Goal: Browse casually: Explore the website without a specific task or goal

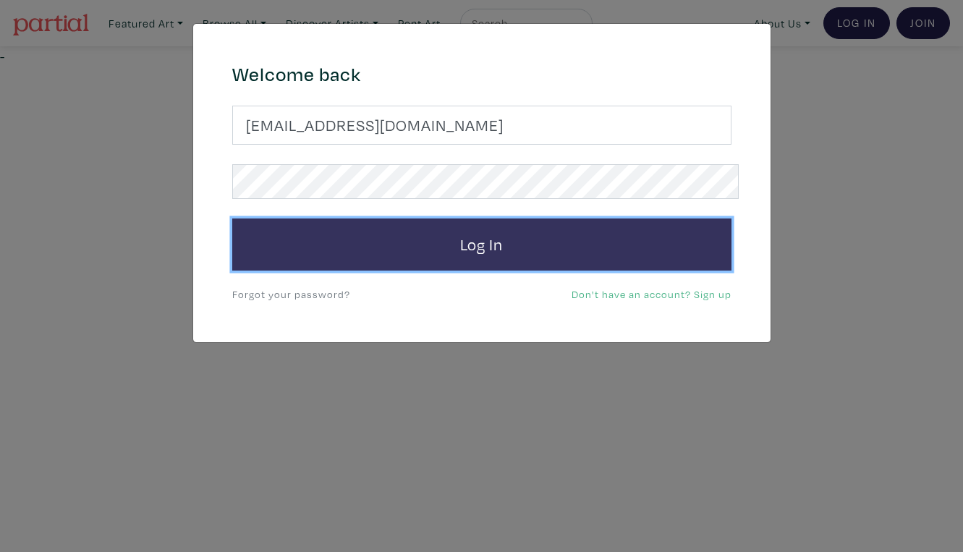
click at [529, 232] on button "Log In" at bounding box center [481, 244] width 499 height 52
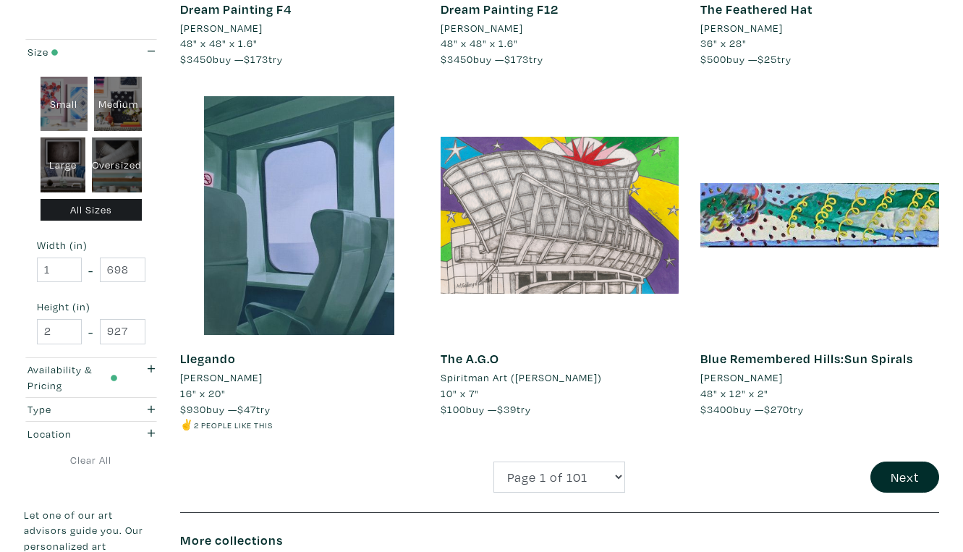
scroll to position [2711, 0]
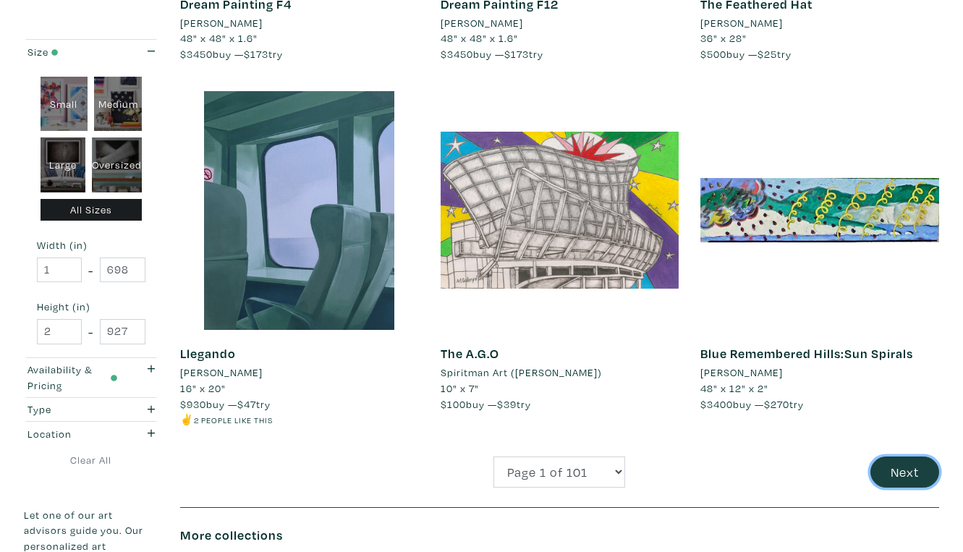
click at [900, 456] on button "Next" at bounding box center [904, 471] width 69 height 31
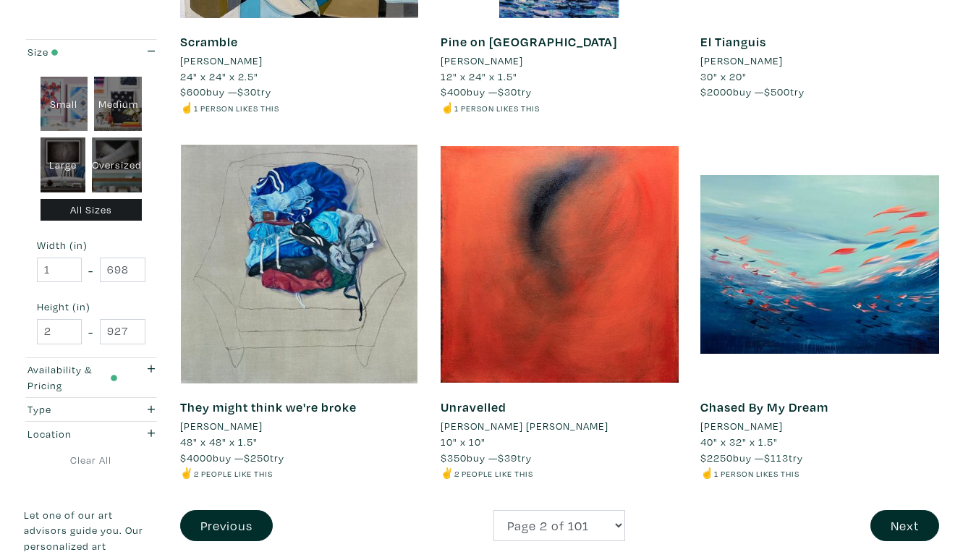
scroll to position [2721, 0]
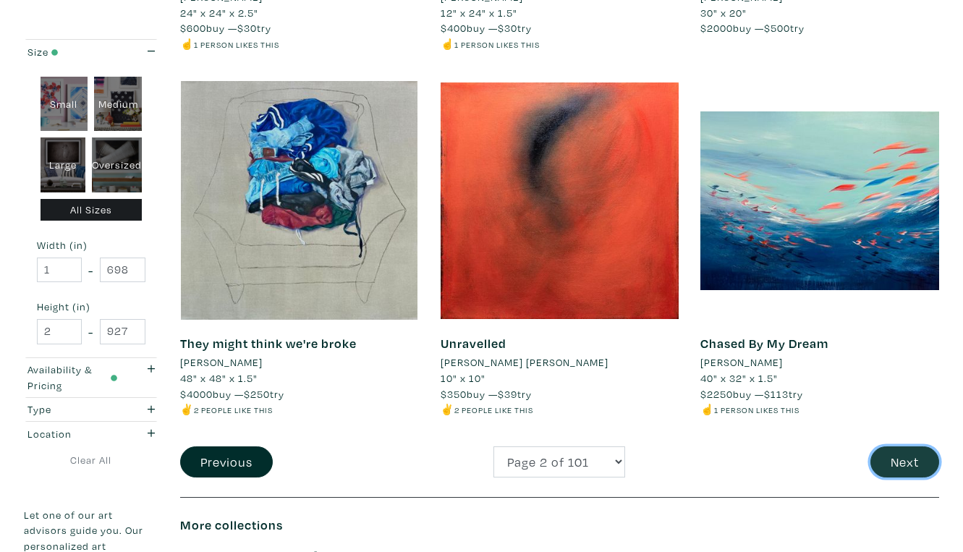
click at [912, 446] on button "Next" at bounding box center [904, 461] width 69 height 31
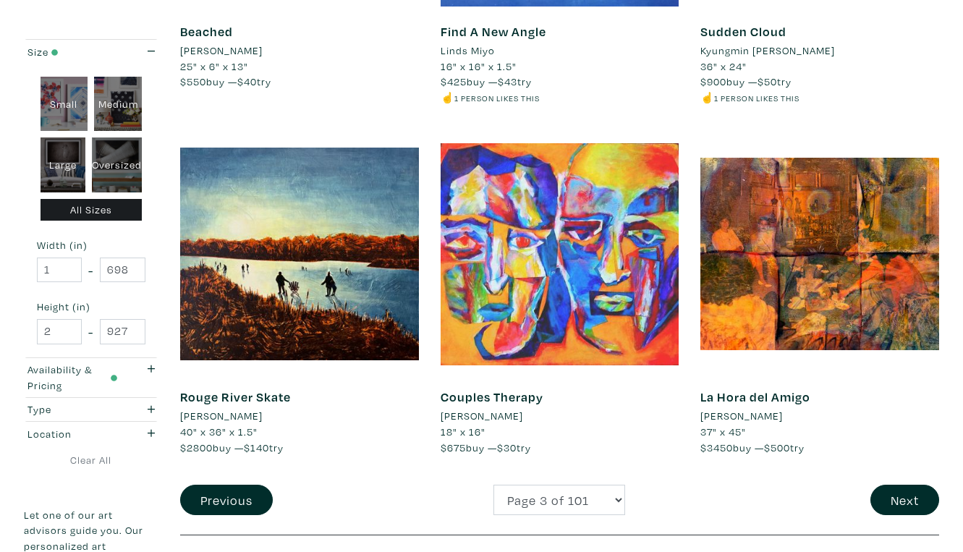
scroll to position [2668, 0]
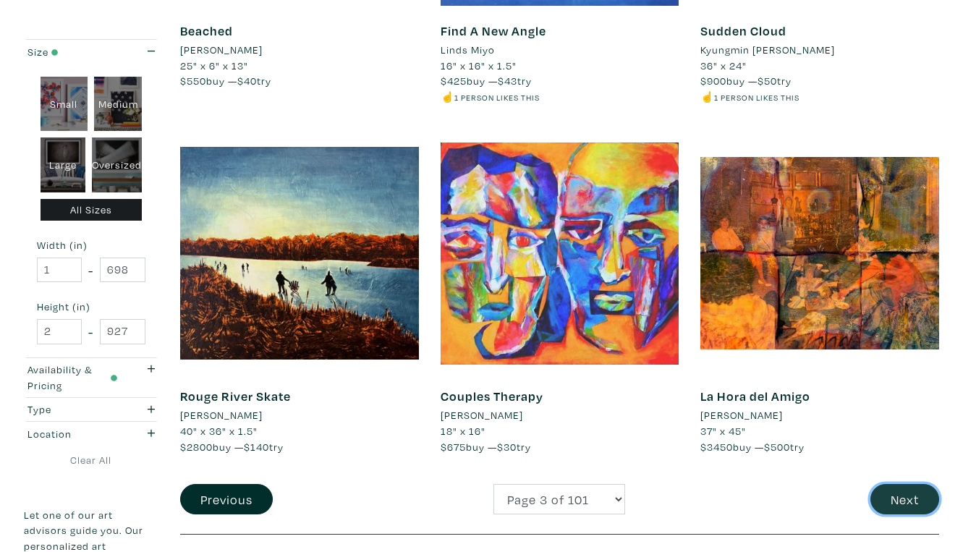
click at [906, 484] on button "Next" at bounding box center [904, 499] width 69 height 31
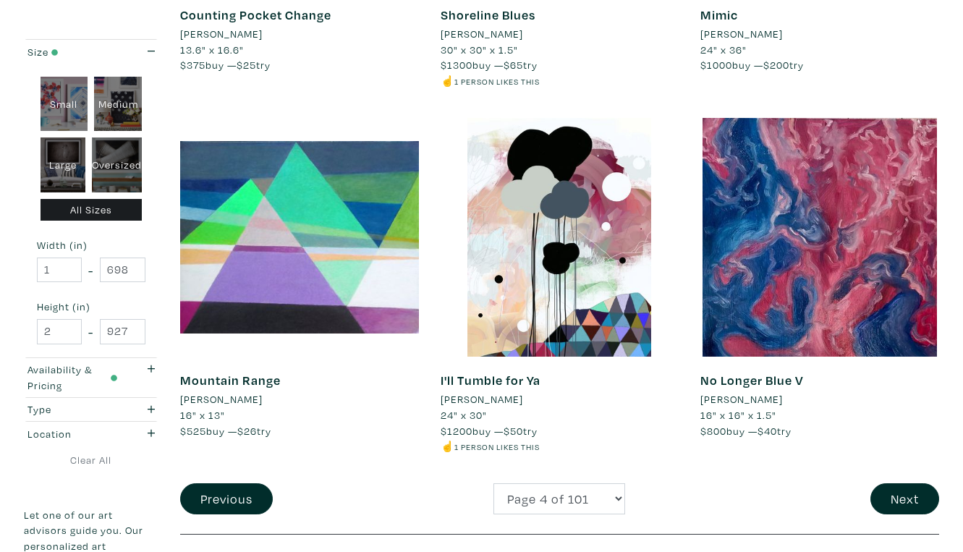
scroll to position [2695, 0]
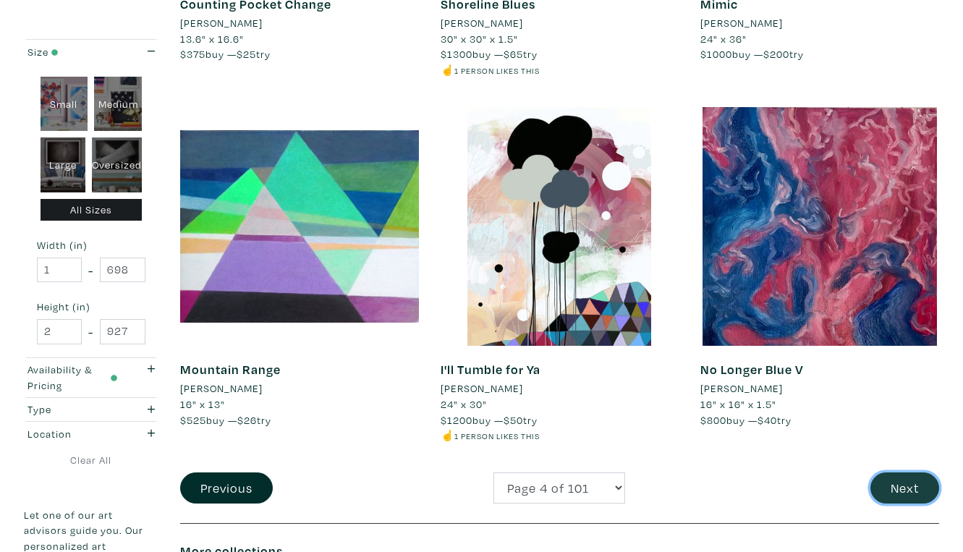
click at [903, 472] on button "Next" at bounding box center [904, 487] width 69 height 31
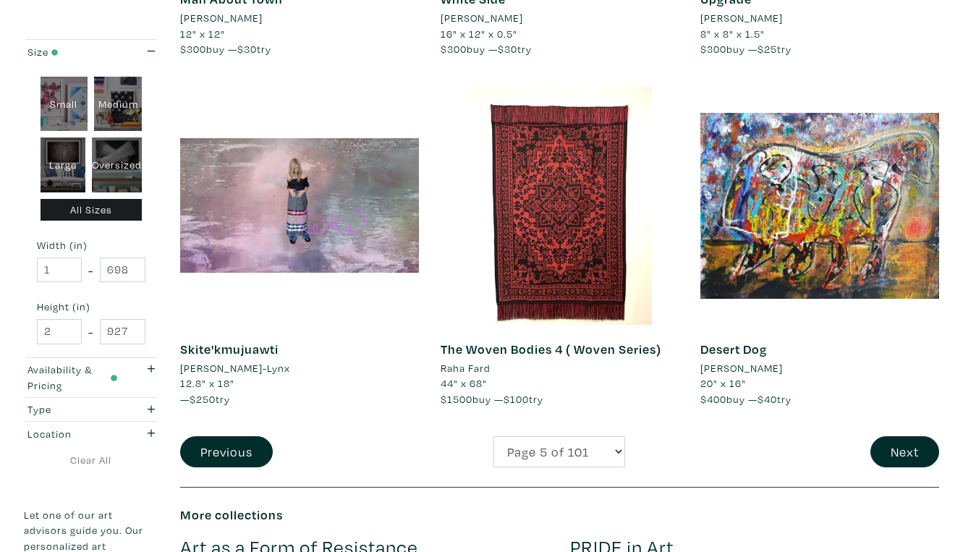
scroll to position [2703, 0]
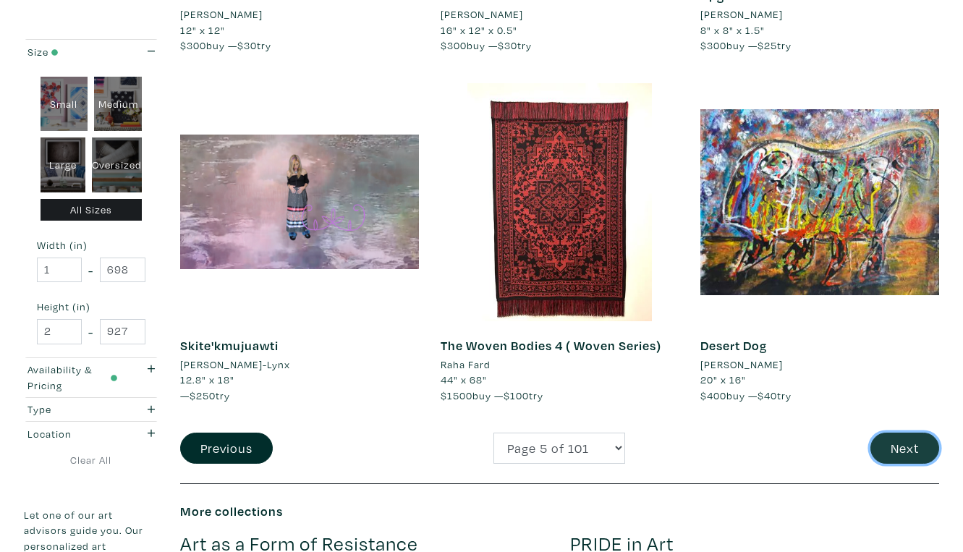
click at [903, 432] on button "Next" at bounding box center [904, 447] width 69 height 31
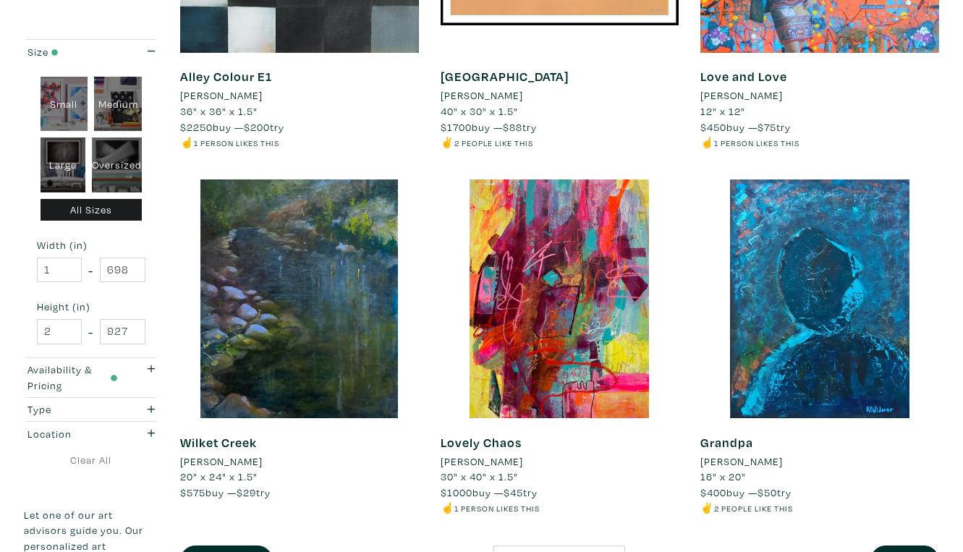
scroll to position [2662, 0]
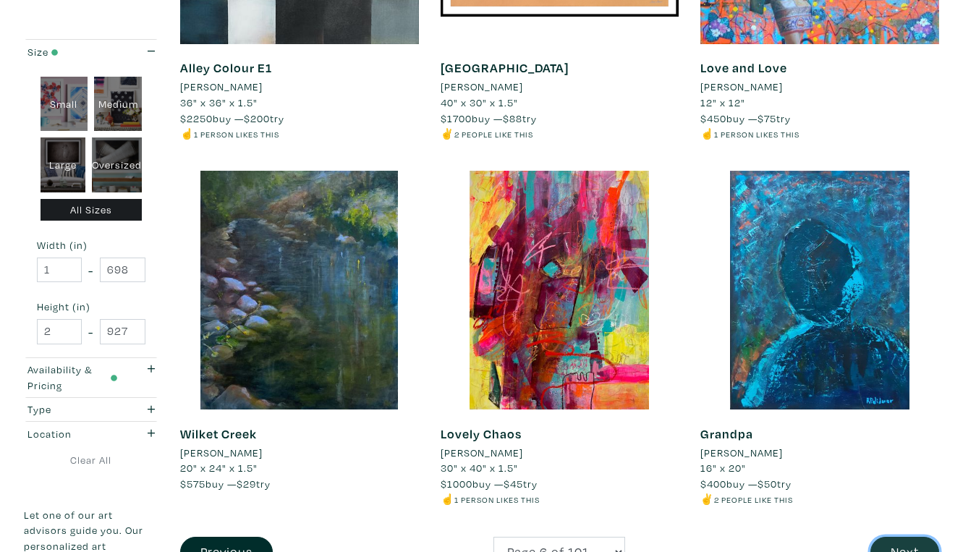
click at [908, 537] on button "Next" at bounding box center [904, 552] width 69 height 31
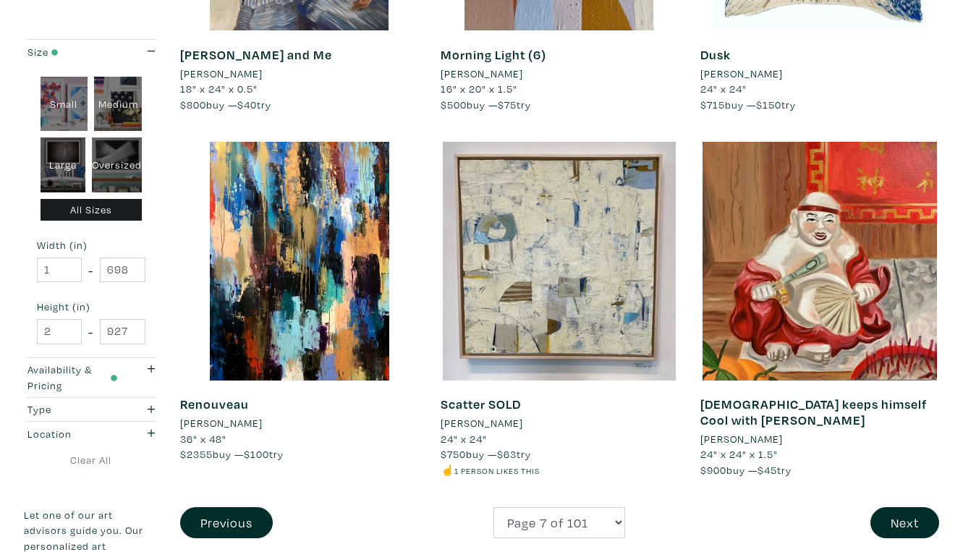
scroll to position [2630, 0]
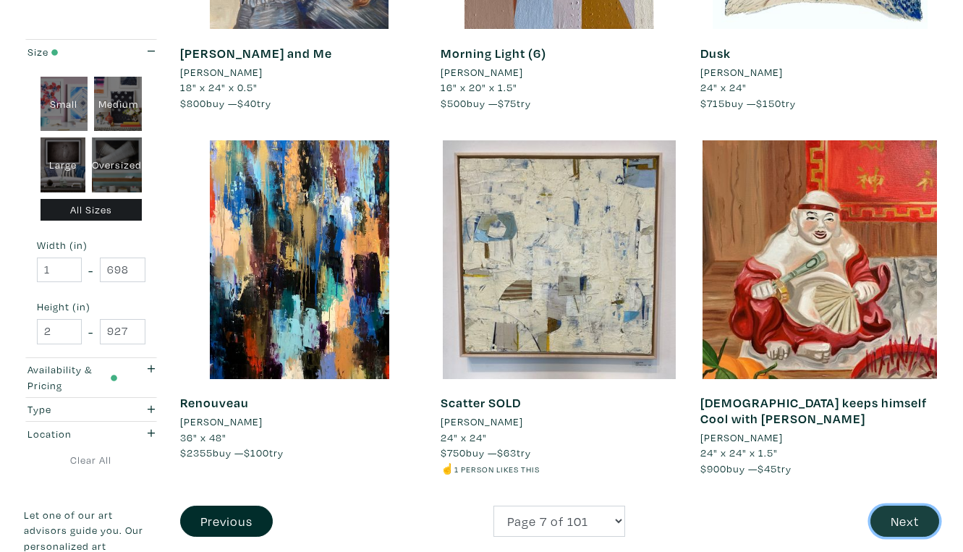
click at [905, 506] on button "Next" at bounding box center [904, 521] width 69 height 31
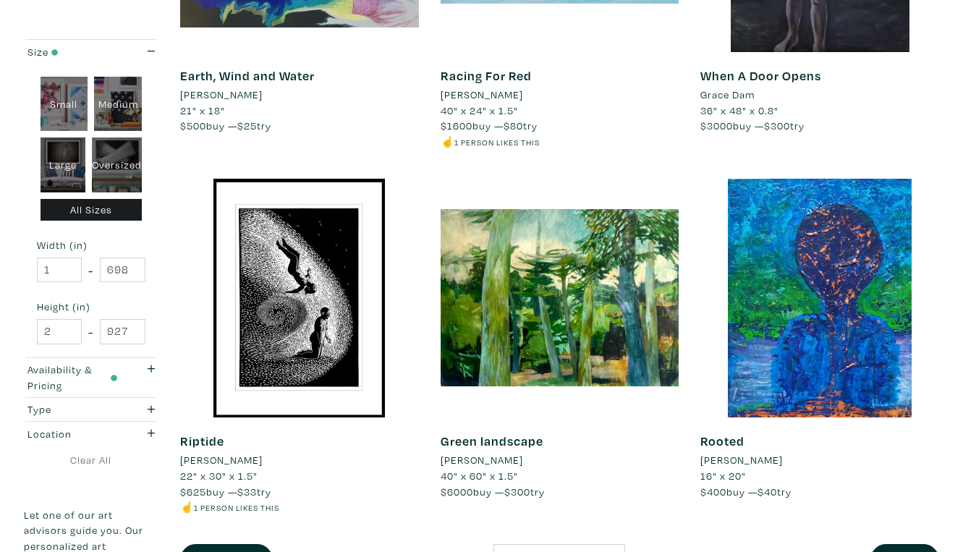
scroll to position [2627, 0]
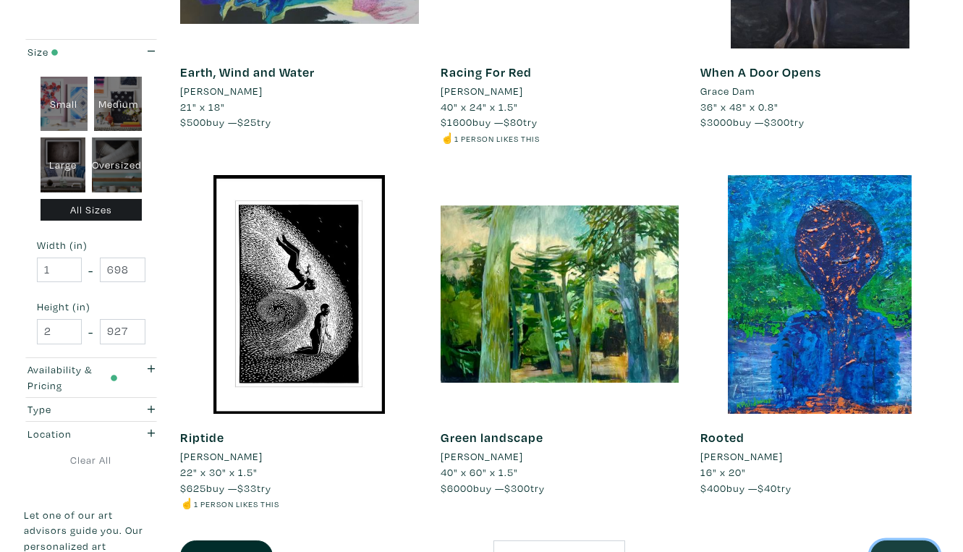
click at [902, 540] on button "Next" at bounding box center [904, 555] width 69 height 31
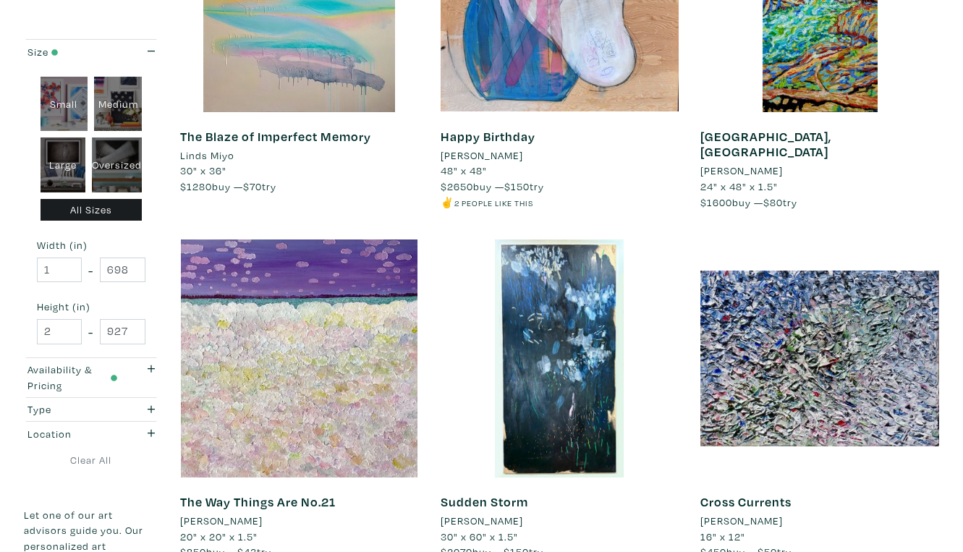
scroll to position [2586, 0]
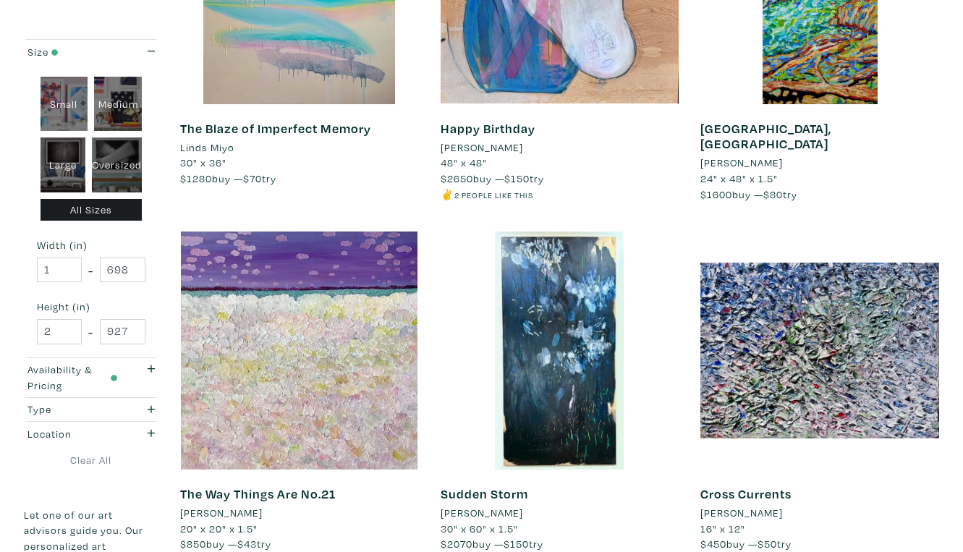
click at [582, 155] on li "48" x 48"" at bounding box center [559, 163] width 239 height 16
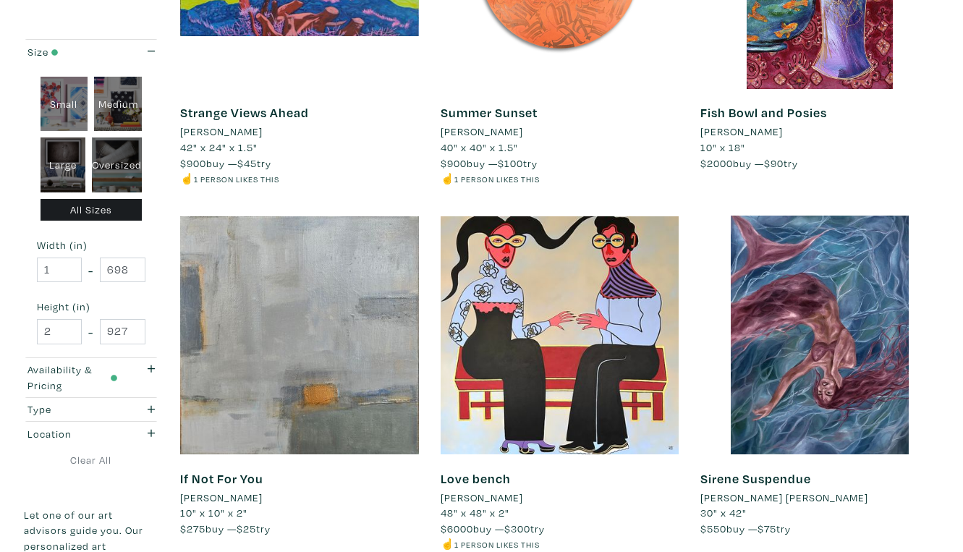
scroll to position [2620, 0]
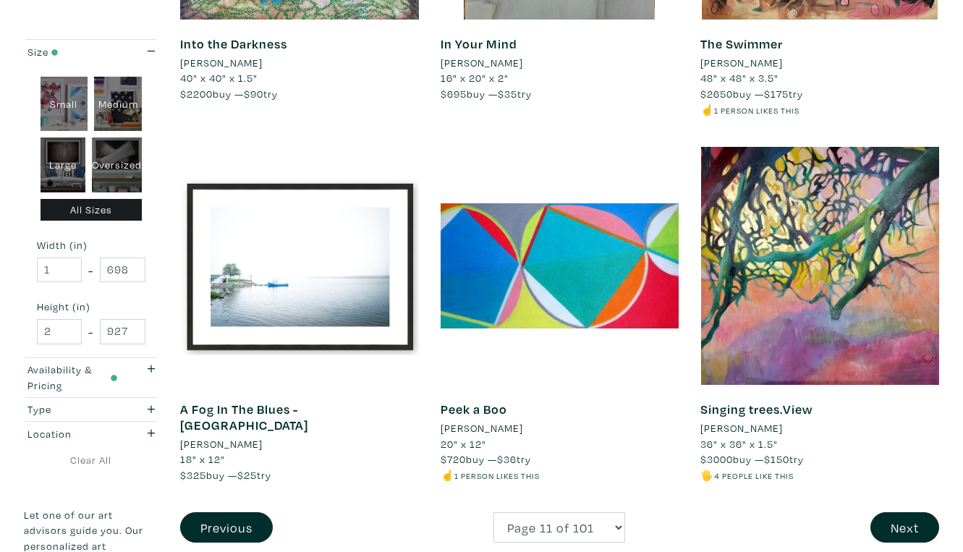
scroll to position [2685, 0]
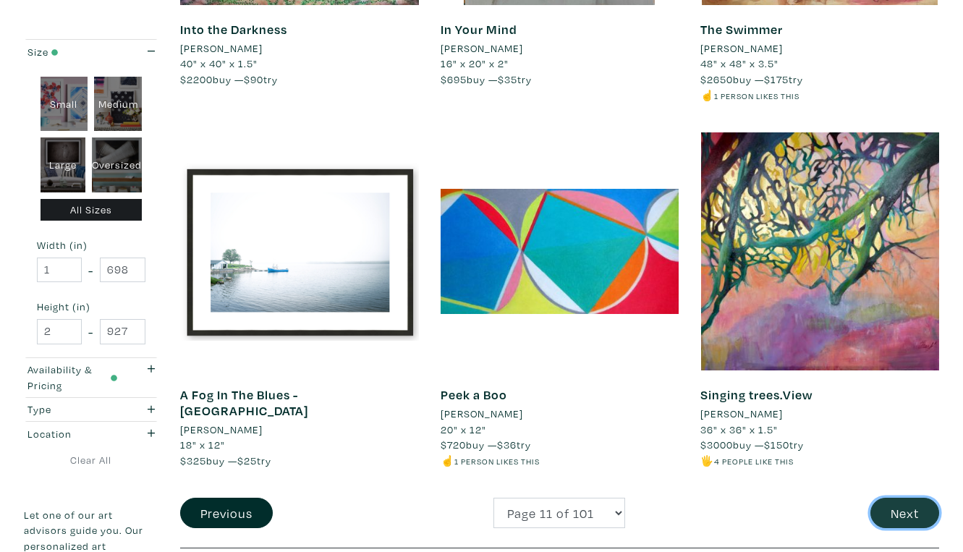
click at [906, 498] on button "Next" at bounding box center [904, 513] width 69 height 31
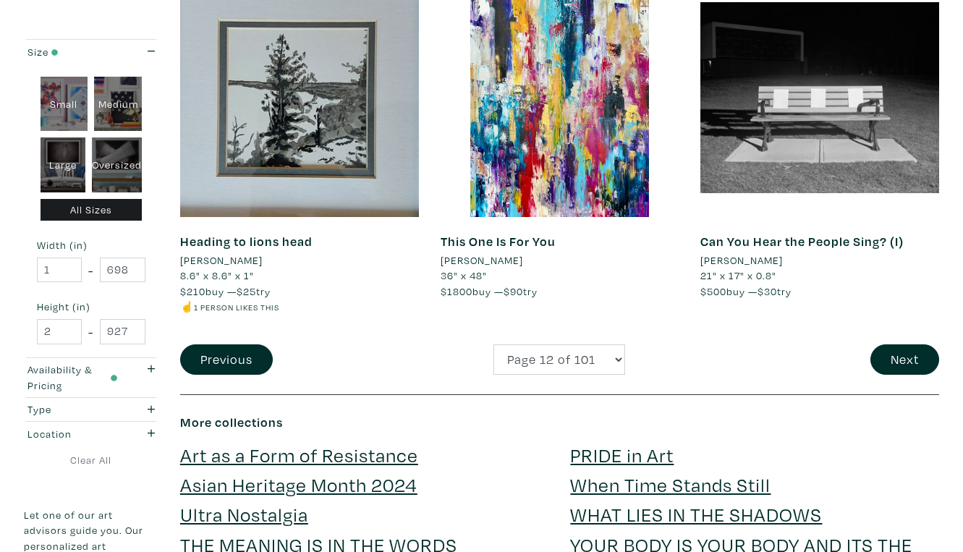
scroll to position [2872, 0]
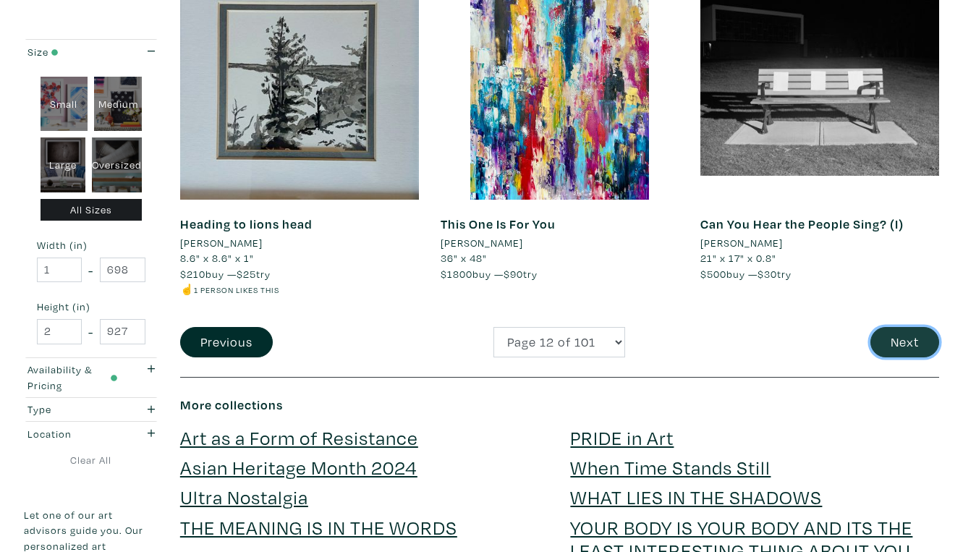
click at [900, 327] on button "Next" at bounding box center [904, 342] width 69 height 31
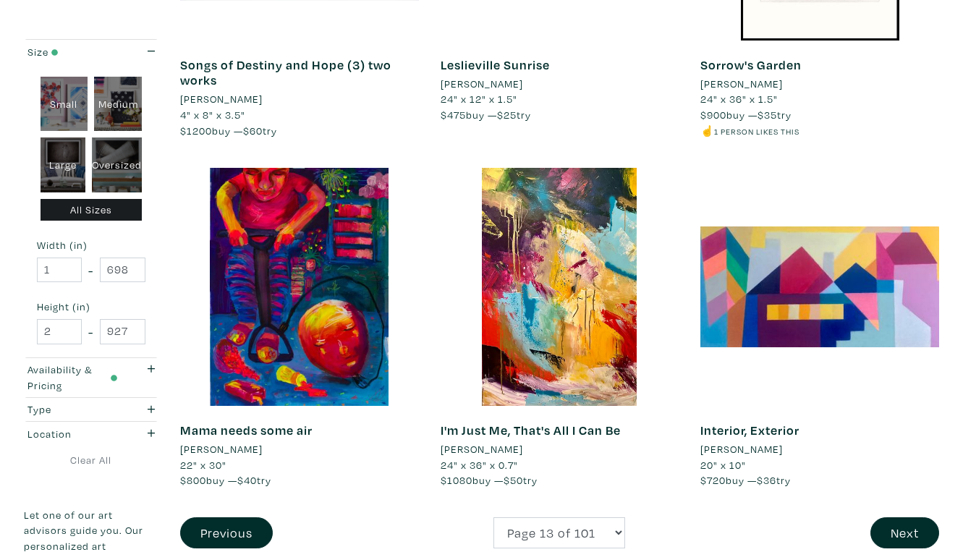
scroll to position [2653, 0]
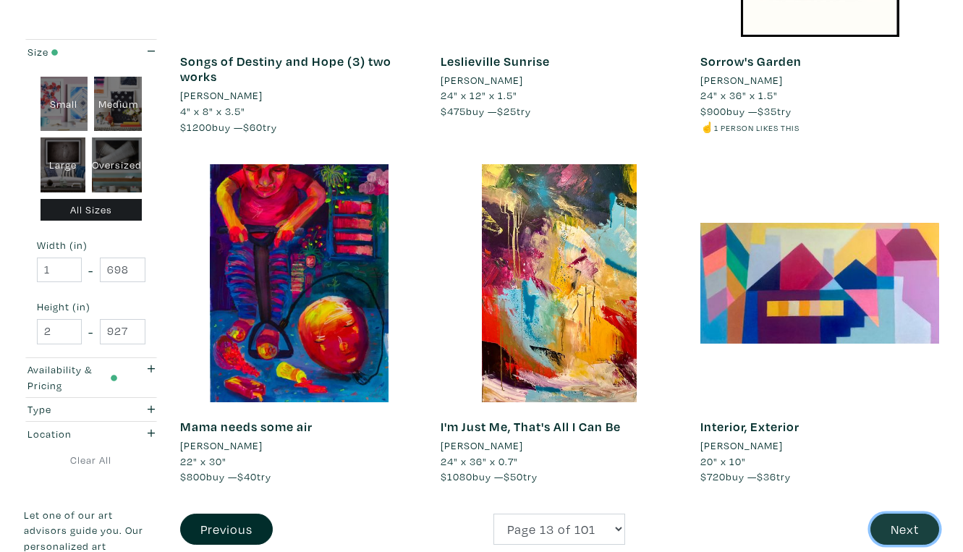
click at [905, 513] on button "Next" at bounding box center [904, 528] width 69 height 31
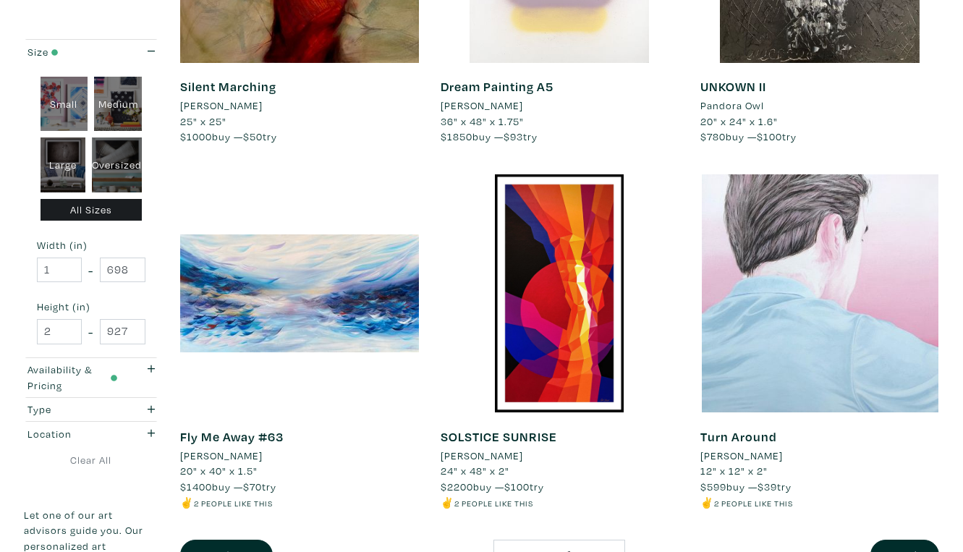
scroll to position [2615, 0]
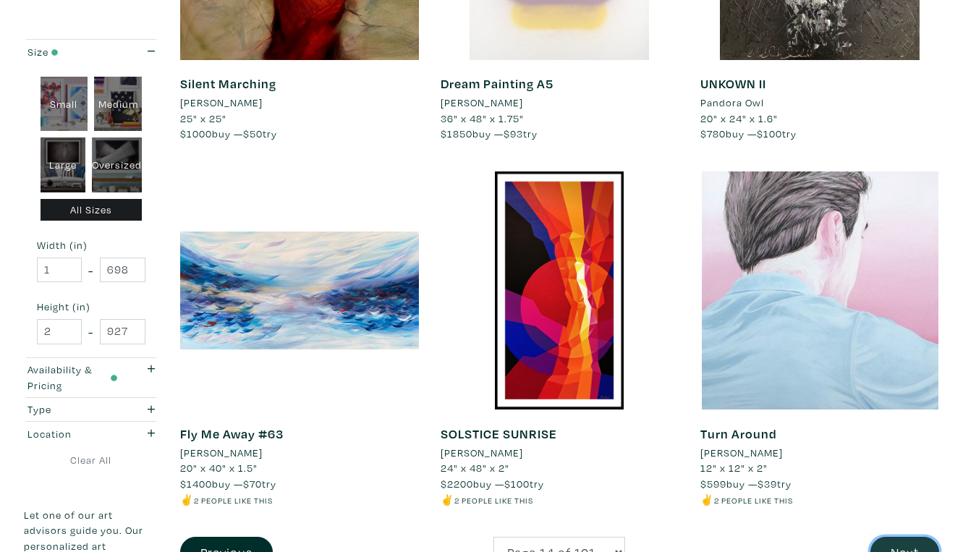
click at [909, 537] on button "Next" at bounding box center [904, 552] width 69 height 31
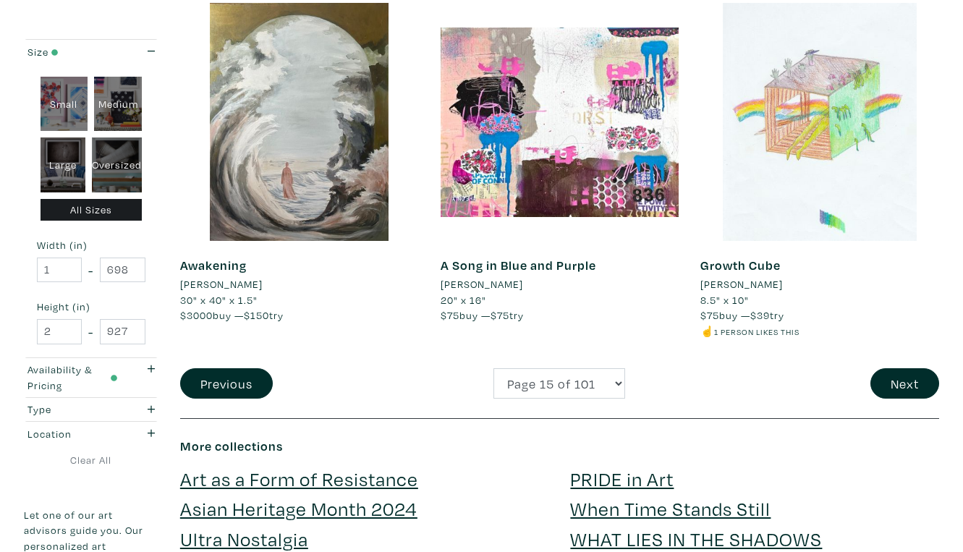
scroll to position [2818, 0]
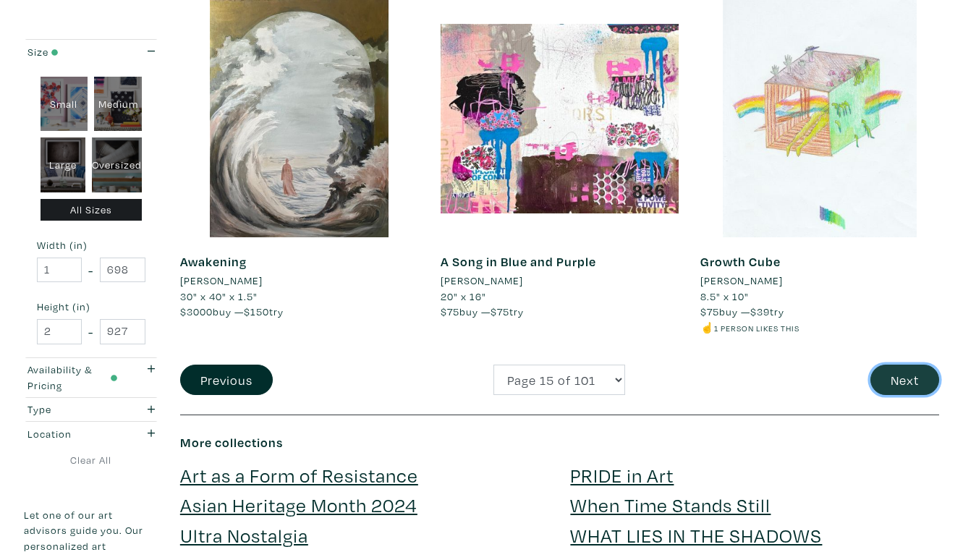
click at [909, 365] on button "Next" at bounding box center [904, 380] width 69 height 31
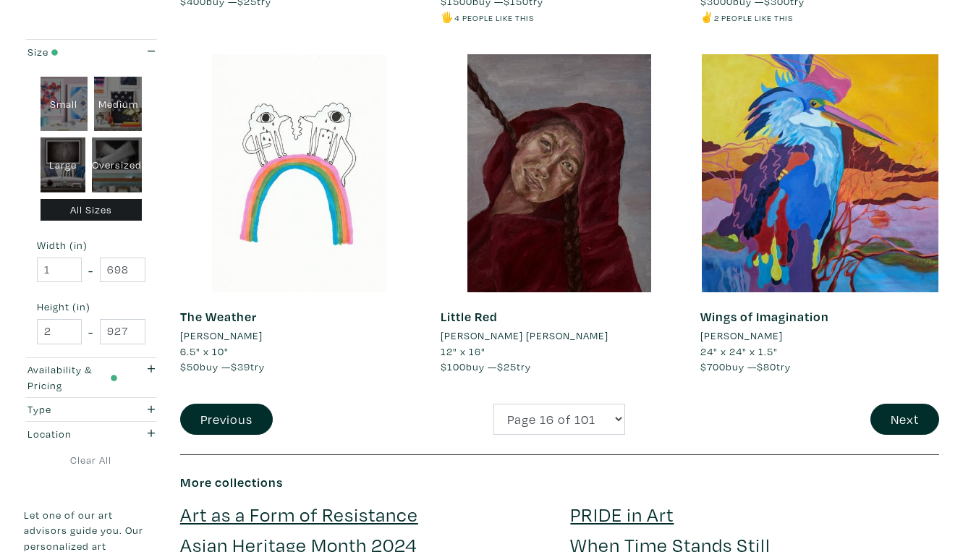
scroll to position [2770, 0]
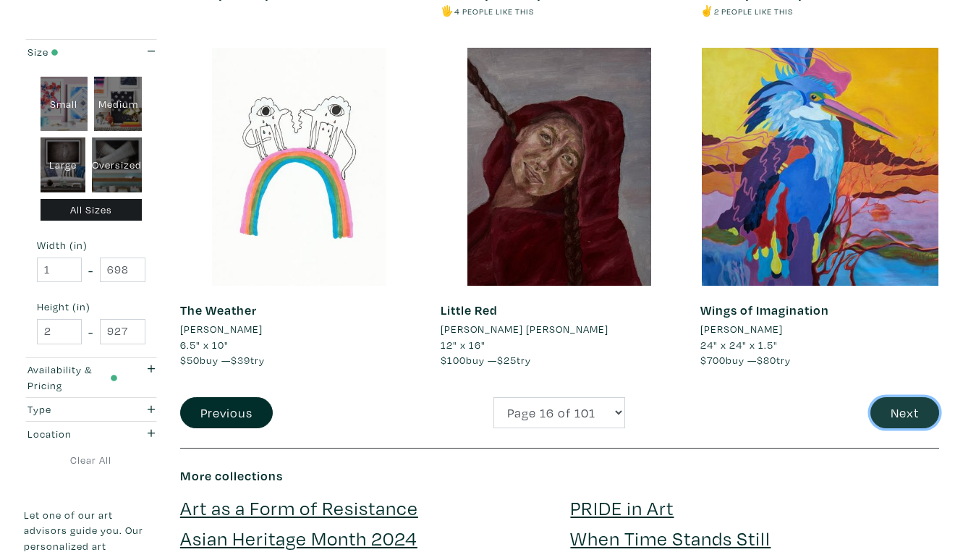
click at [907, 397] on button "Next" at bounding box center [904, 412] width 69 height 31
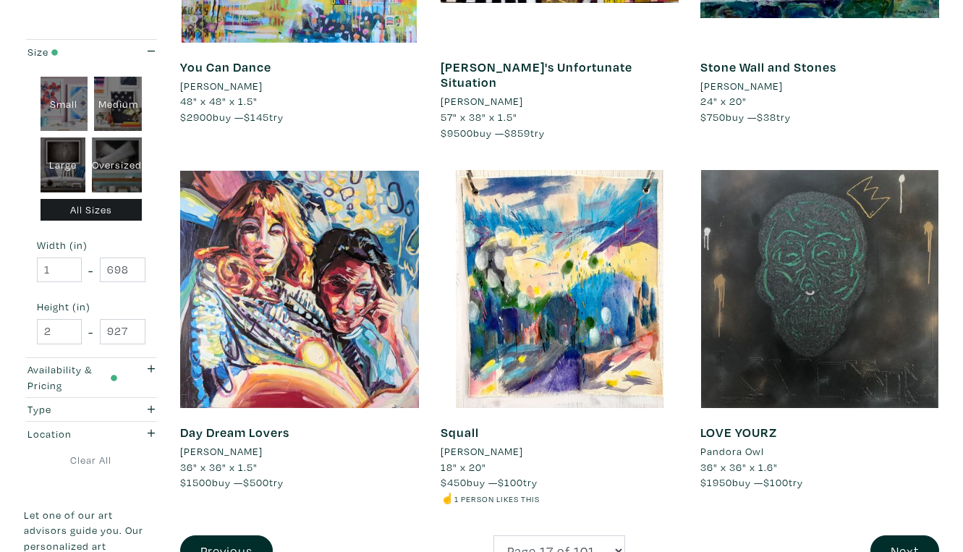
scroll to position [2657, 0]
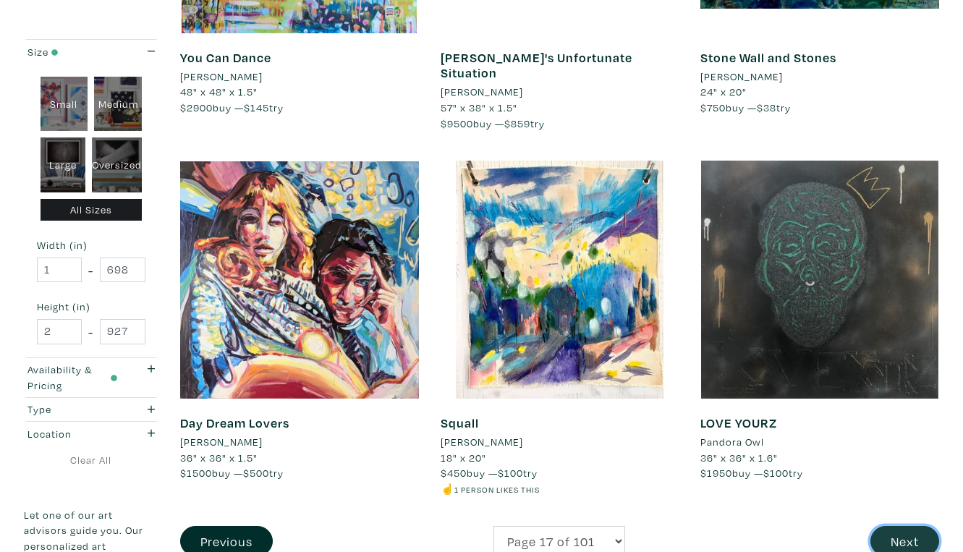
click at [908, 526] on button "Next" at bounding box center [904, 541] width 69 height 31
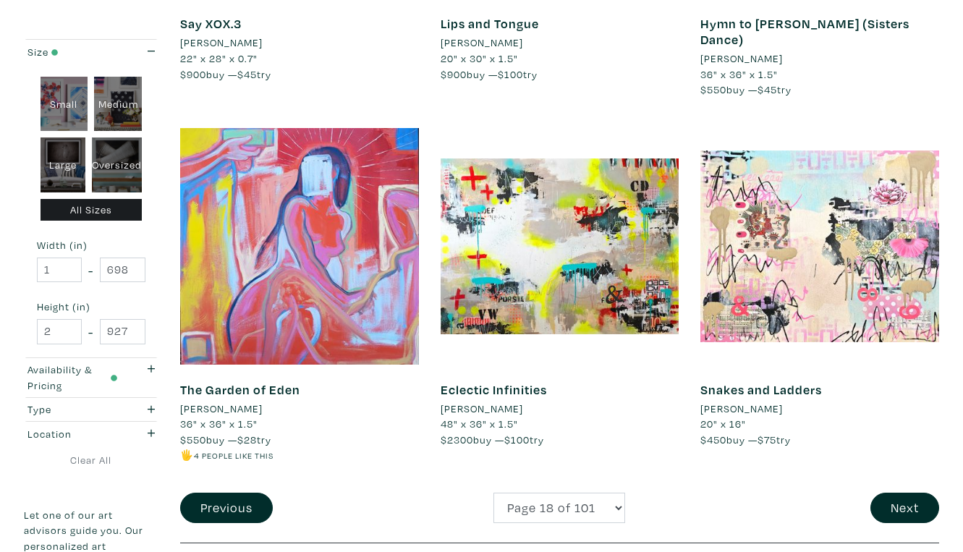
scroll to position [2708, 0]
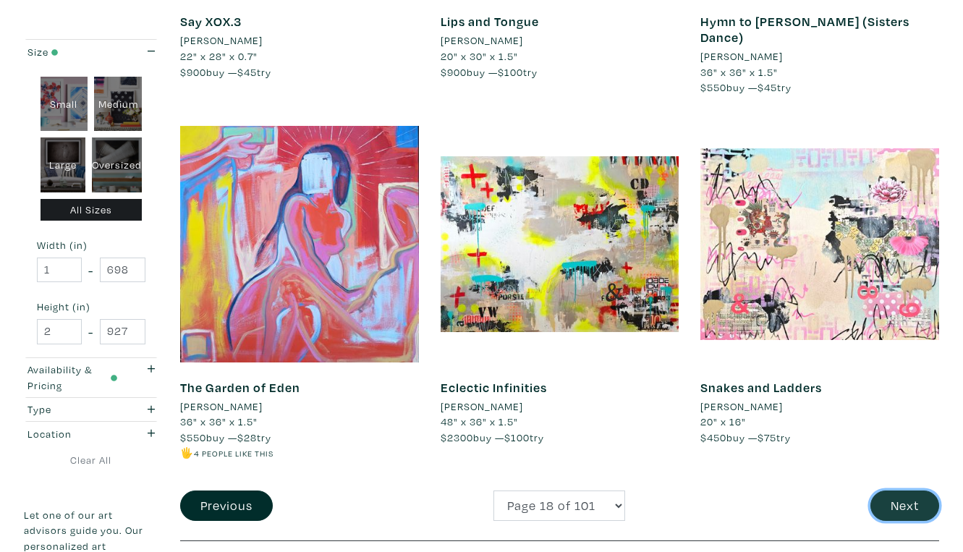
click at [905, 490] on button "Next" at bounding box center [904, 505] width 69 height 31
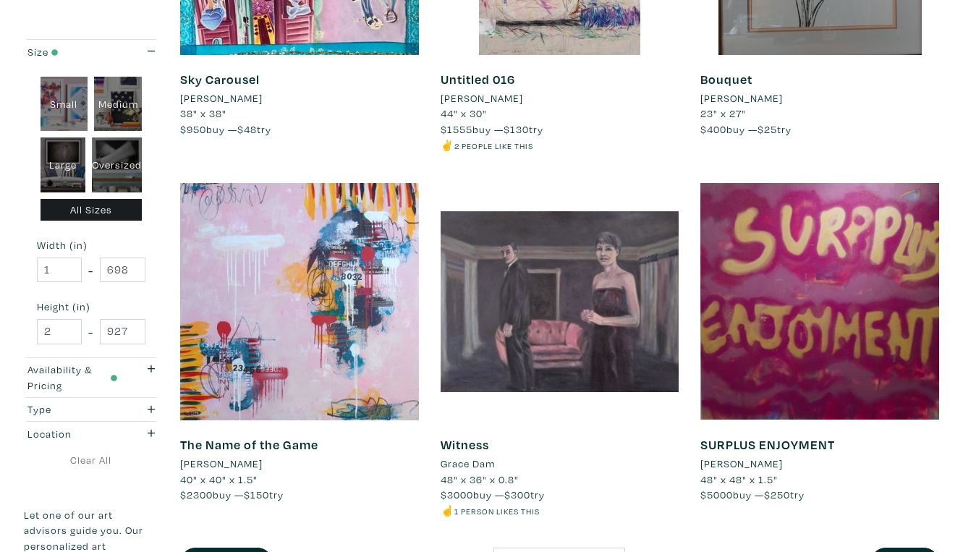
scroll to position [2640, 0]
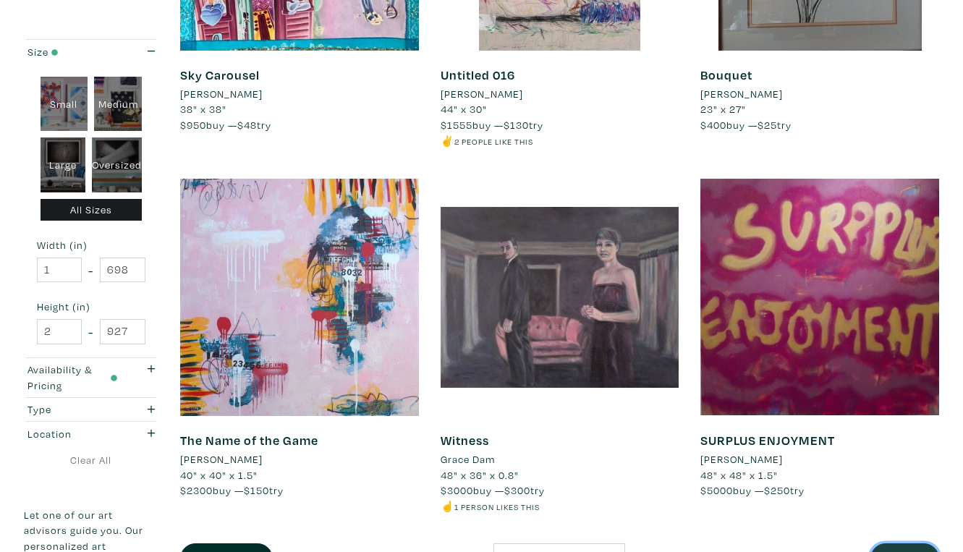
click at [904, 543] on button "Next" at bounding box center [904, 558] width 69 height 31
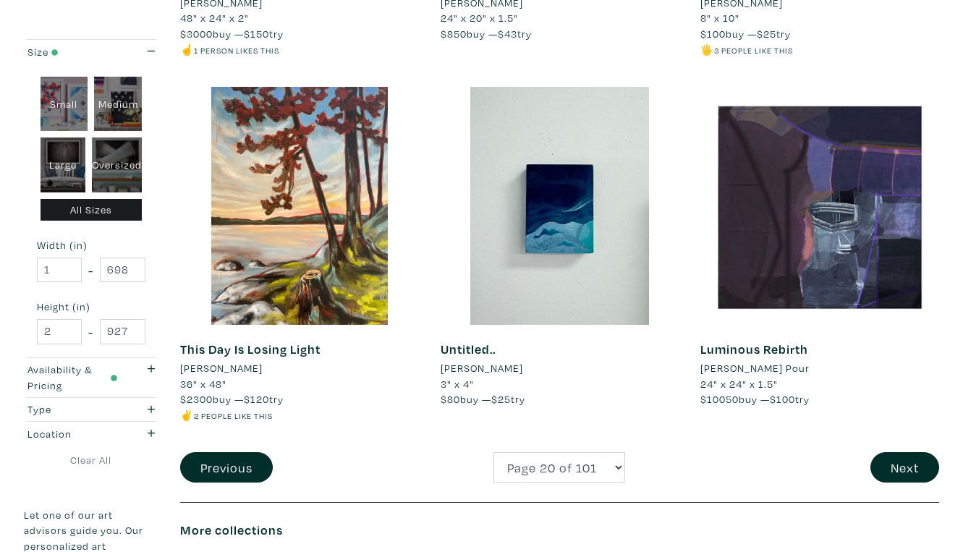
scroll to position [2733, 0]
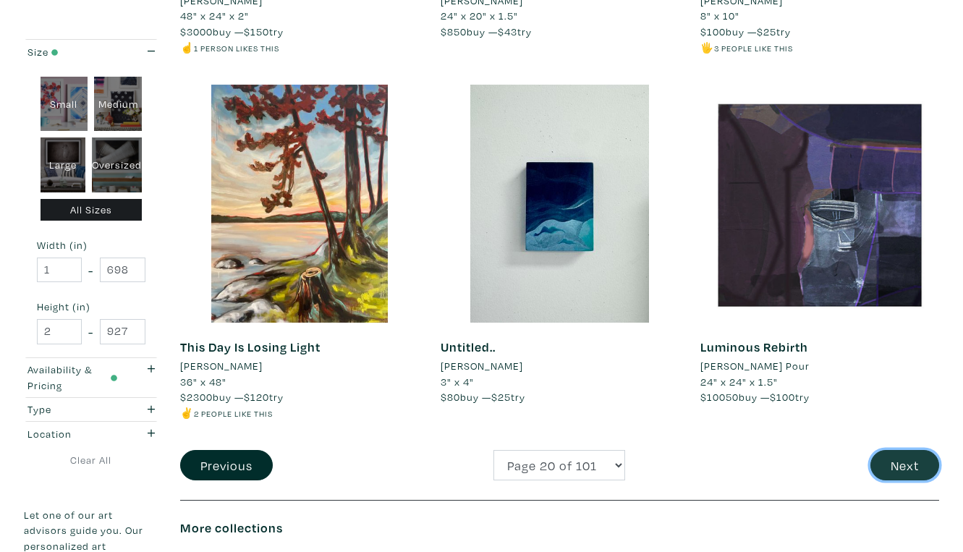
click at [907, 450] on button "Next" at bounding box center [904, 465] width 69 height 31
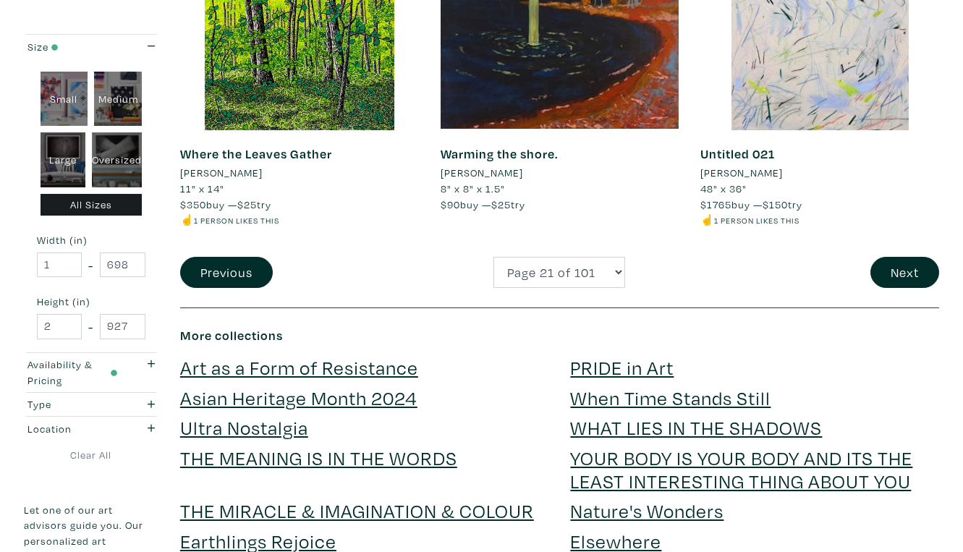
scroll to position [2915, 0]
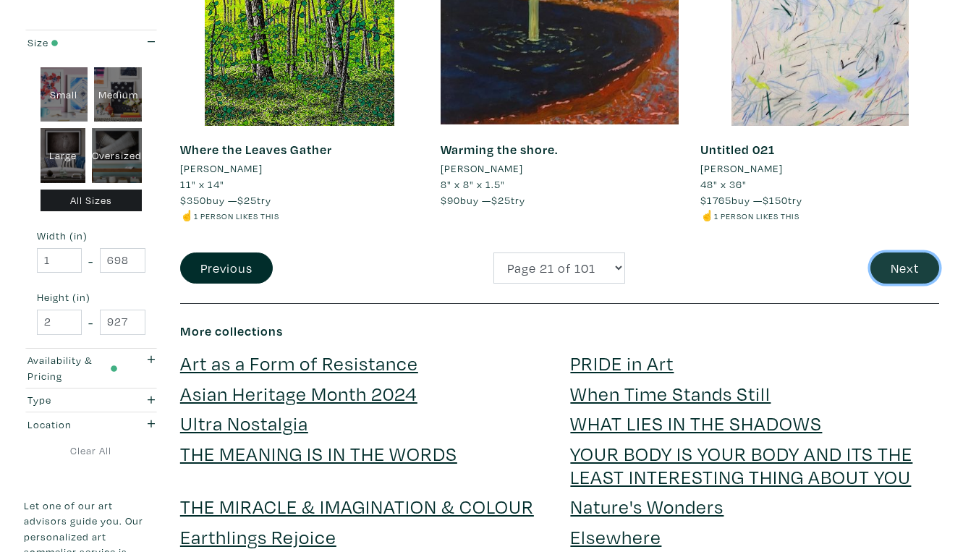
click at [901, 252] on button "Next" at bounding box center [904, 267] width 69 height 31
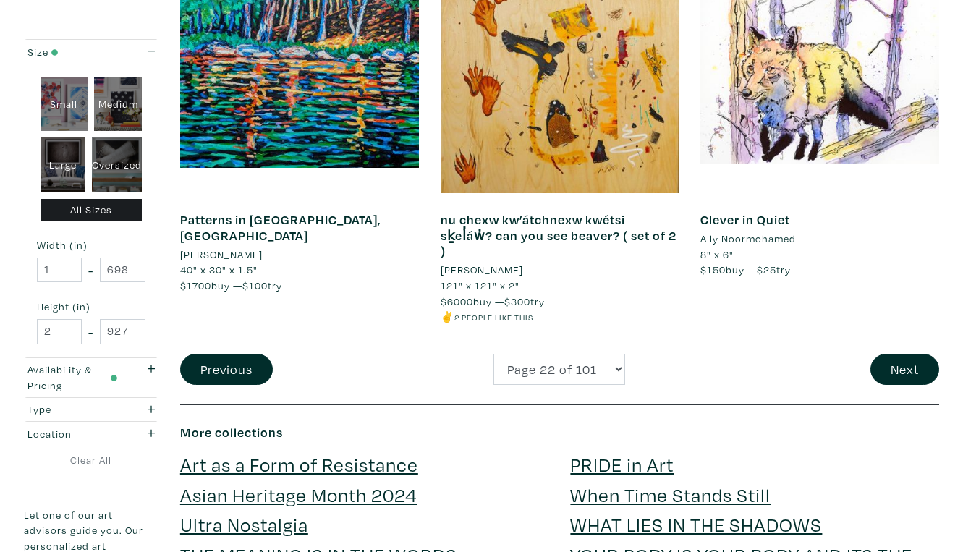
scroll to position [2814, 0]
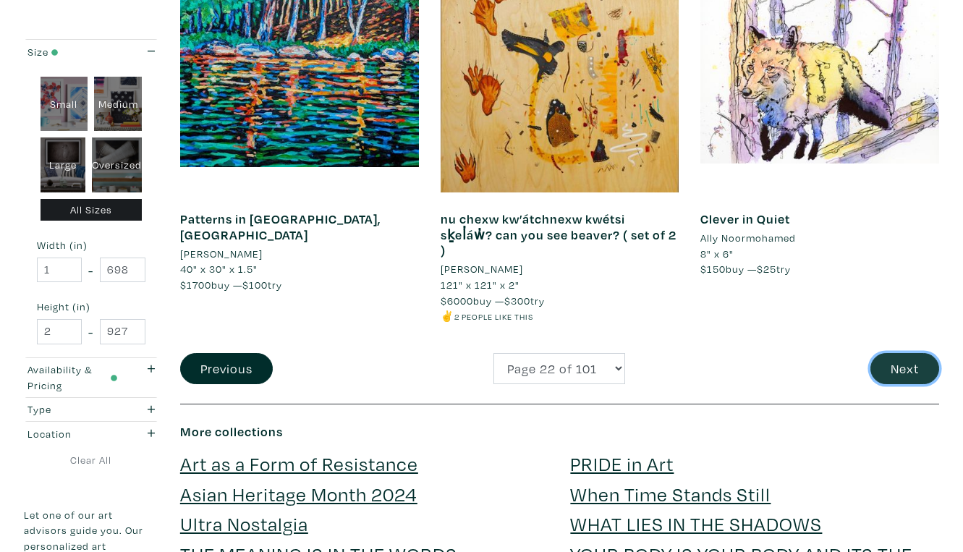
click at [903, 353] on button "Next" at bounding box center [904, 368] width 69 height 31
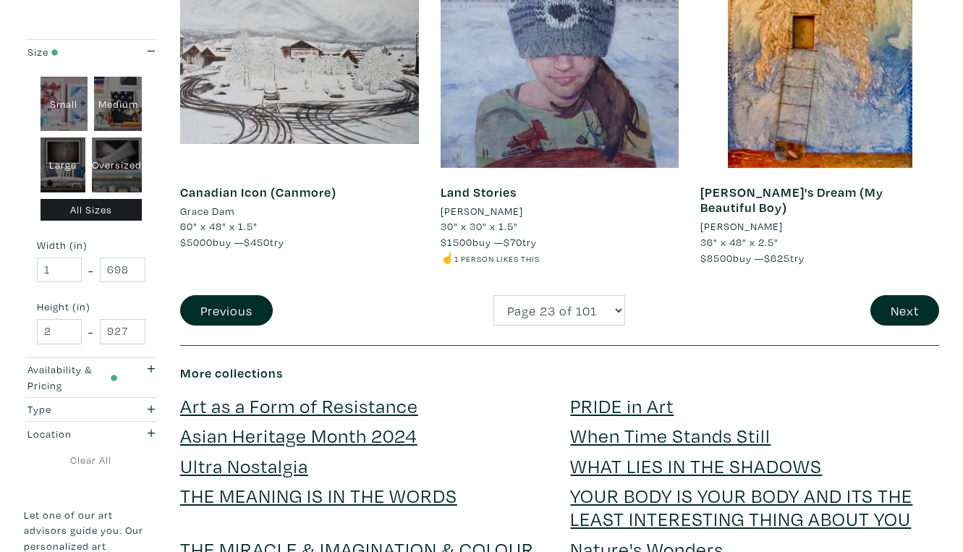
scroll to position [2858, 0]
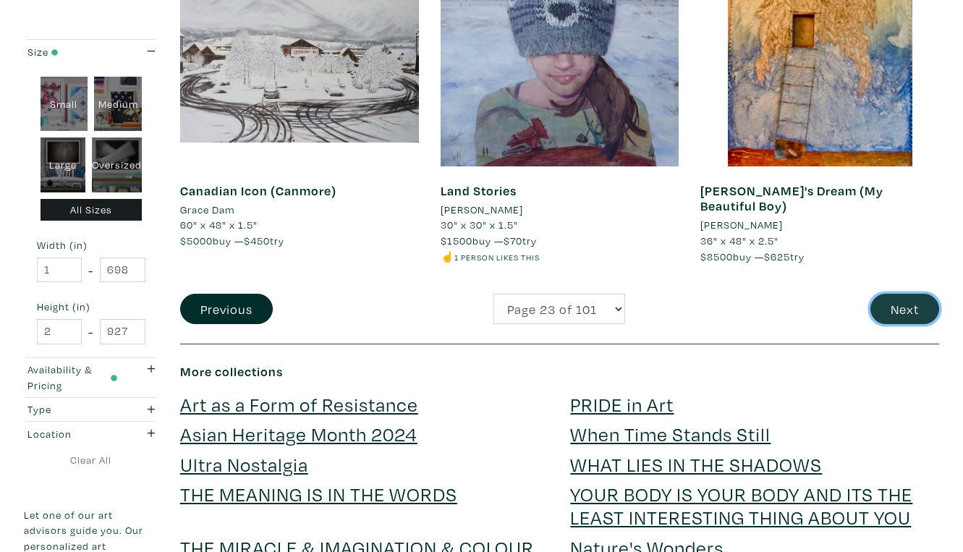
click at [913, 294] on button "Next" at bounding box center [904, 309] width 69 height 31
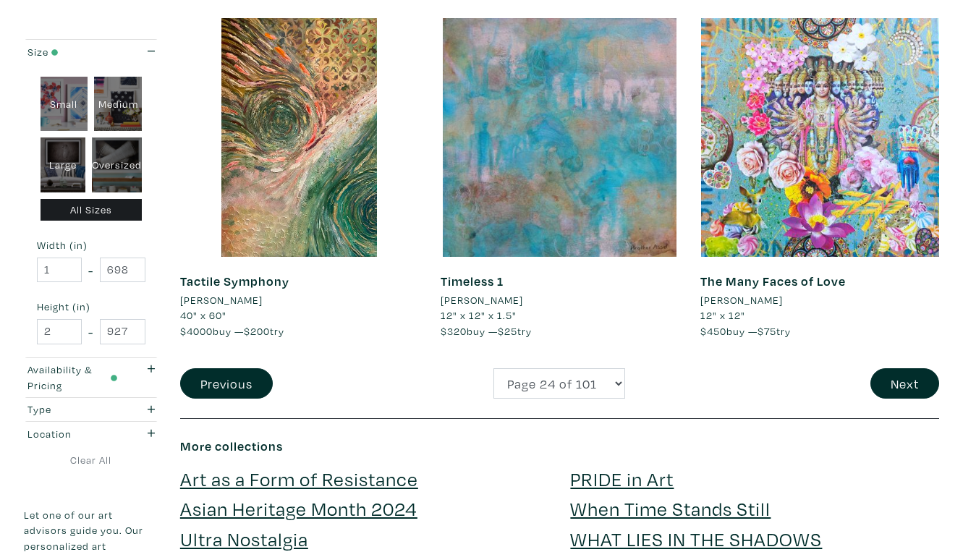
scroll to position [2818, 0]
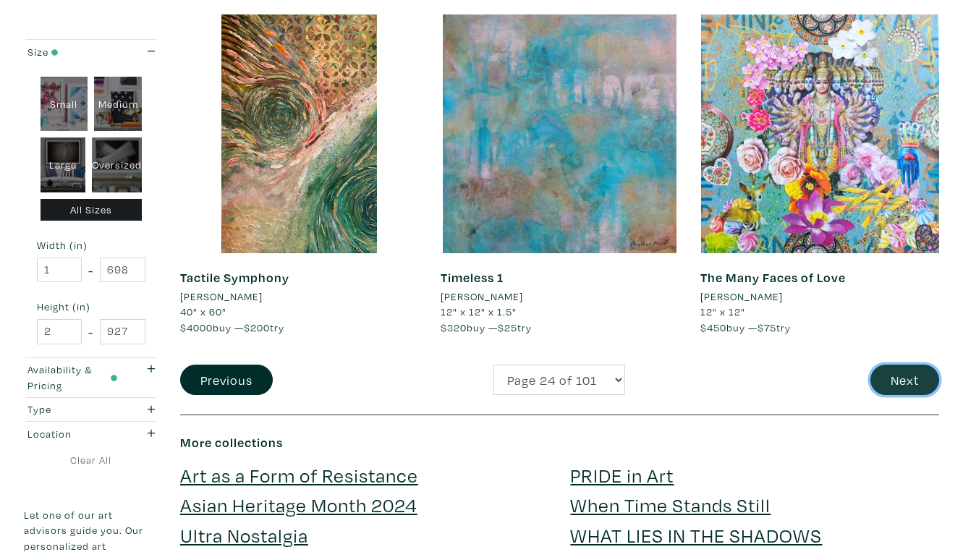
click at [900, 365] on button "Next" at bounding box center [904, 380] width 69 height 31
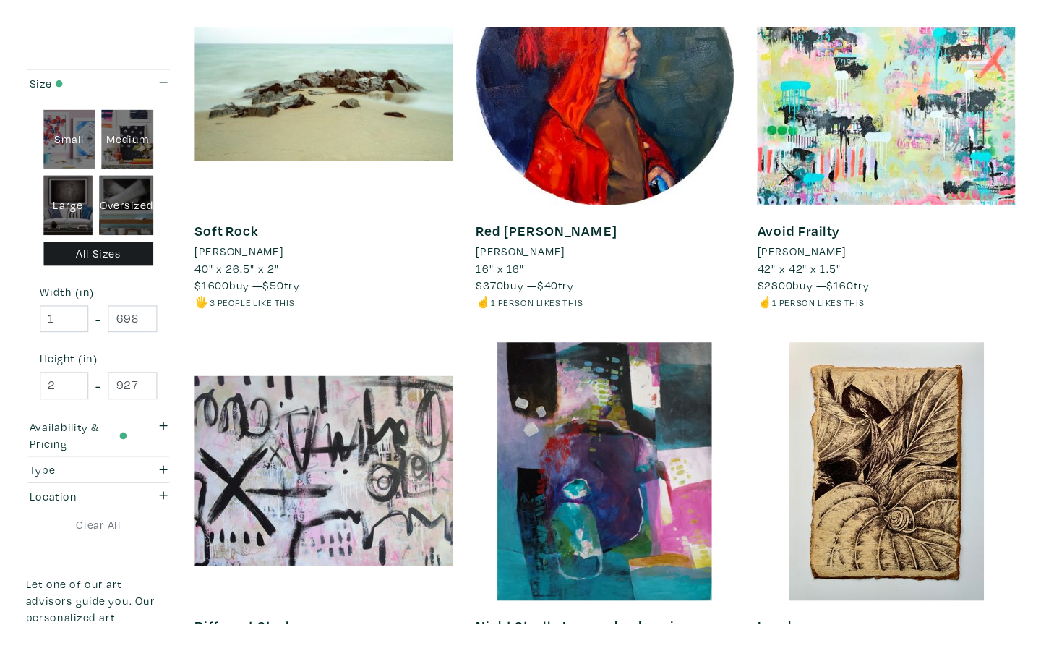
scroll to position [2507, 0]
